Goal: Transaction & Acquisition: Purchase product/service

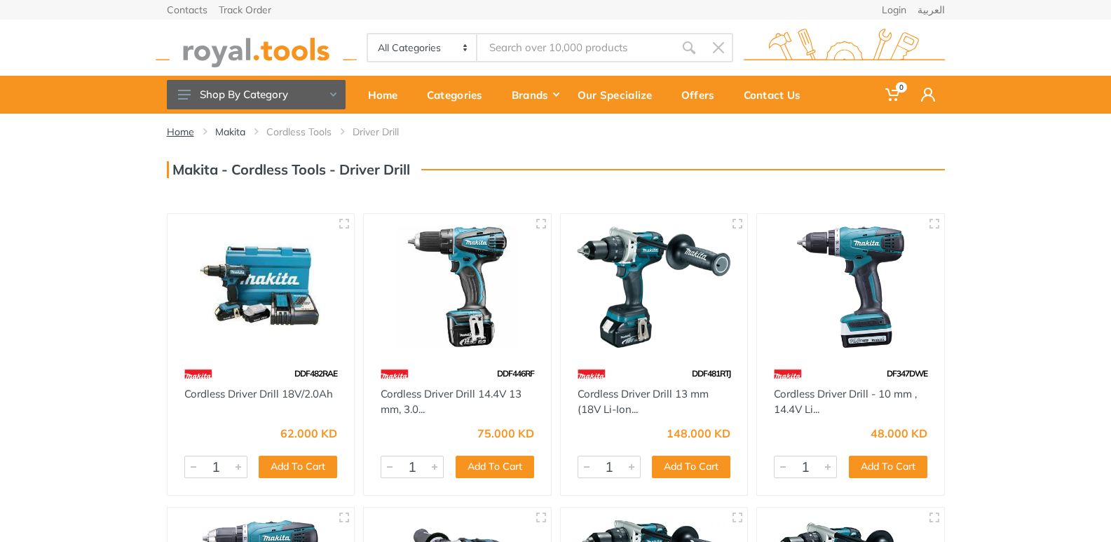
click at [180, 134] on link "Home" at bounding box center [180, 132] width 27 height 14
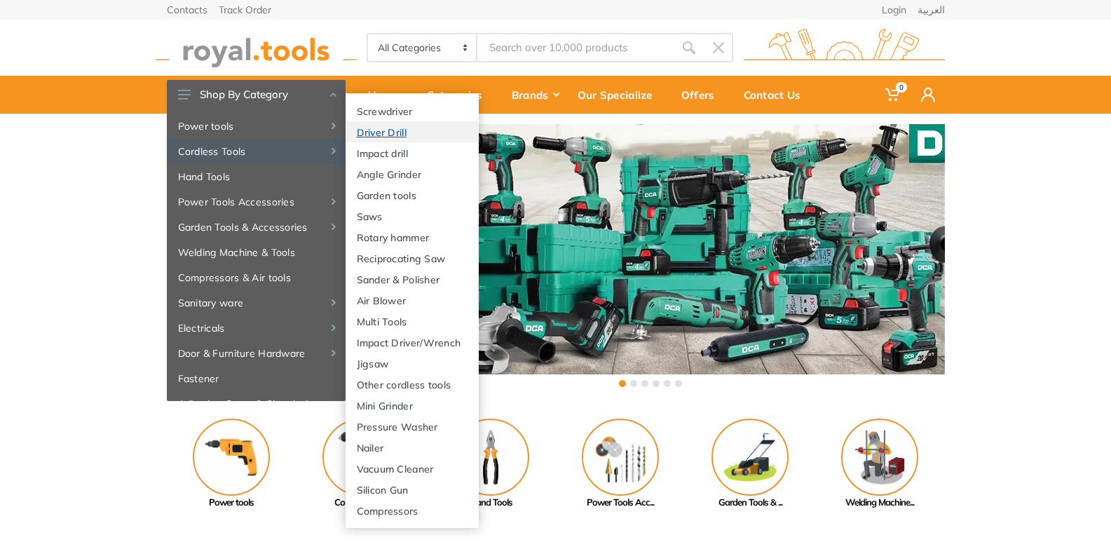
click at [411, 130] on link "Driver Drill" at bounding box center [411, 131] width 133 height 21
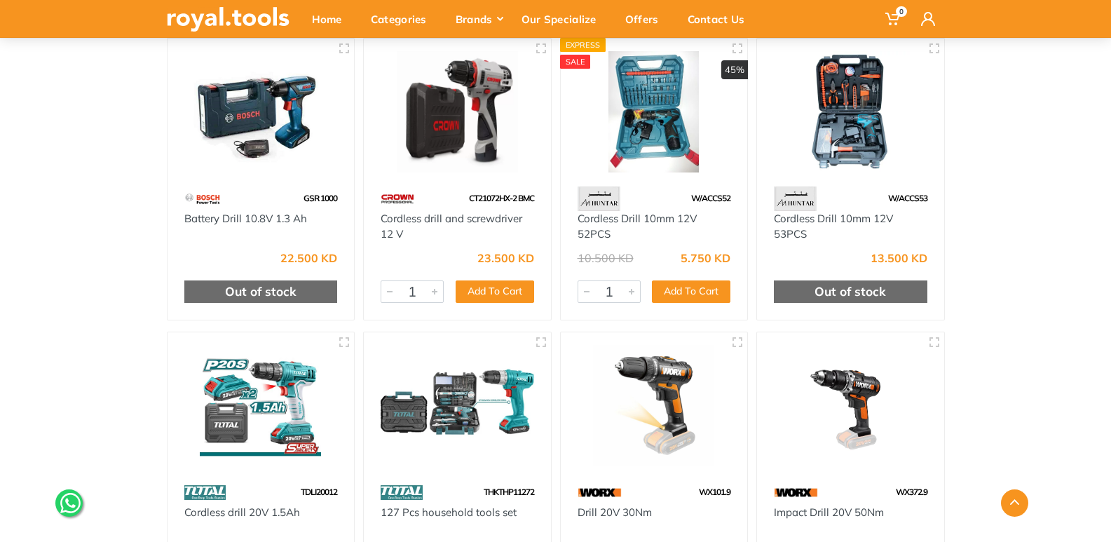
scroll to position [2523, 0]
click at [235, 117] on img at bounding box center [261, 112] width 162 height 121
